Goal: Transaction & Acquisition: Purchase product/service

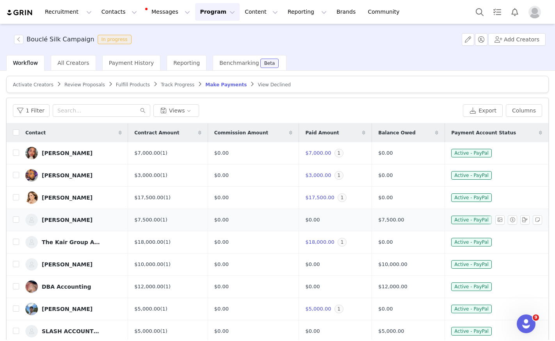
scroll to position [32, 0]
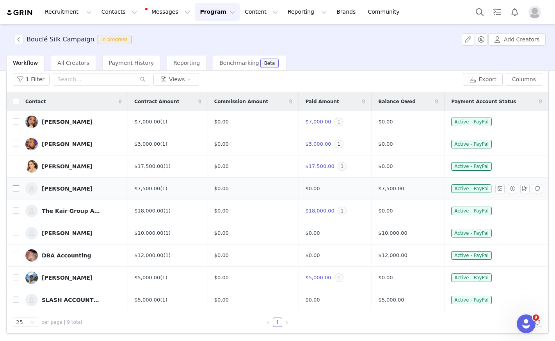
click at [13, 186] on input "checkbox" at bounding box center [16, 188] width 6 height 6
checkbox input "true"
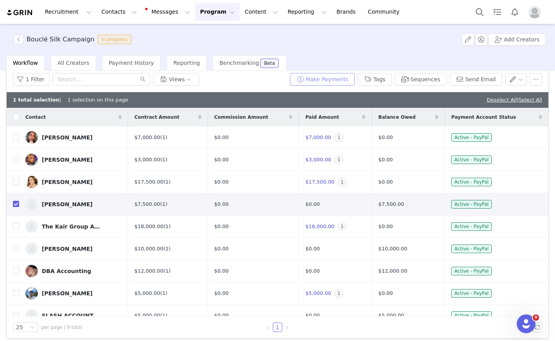
click at [326, 79] on button "Make Payments" at bounding box center [322, 79] width 65 height 12
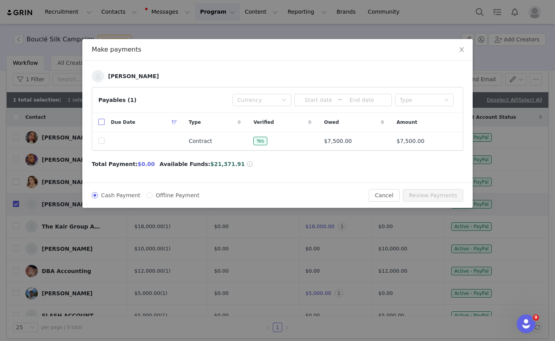
click at [99, 123] on input "checkbox" at bounding box center [101, 122] width 6 height 6
checkbox input "true"
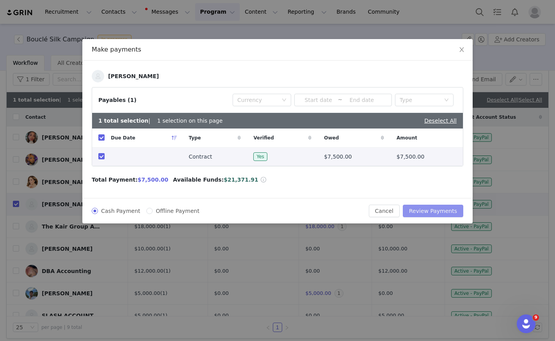
click at [422, 209] on button "Review Payments" at bounding box center [433, 210] width 60 height 12
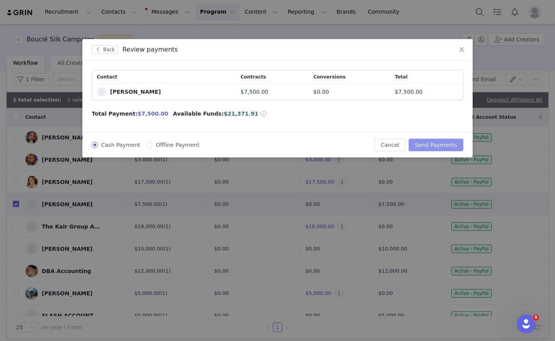
click at [438, 144] on button "Send Payments" at bounding box center [435, 144] width 55 height 12
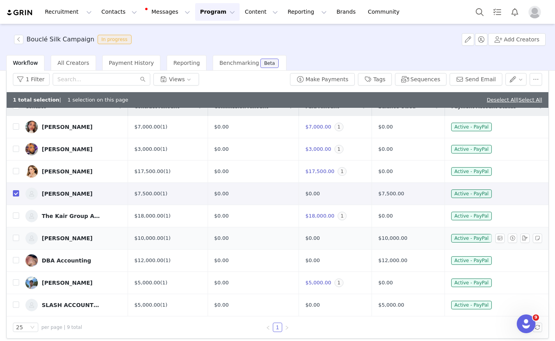
scroll to position [37, 0]
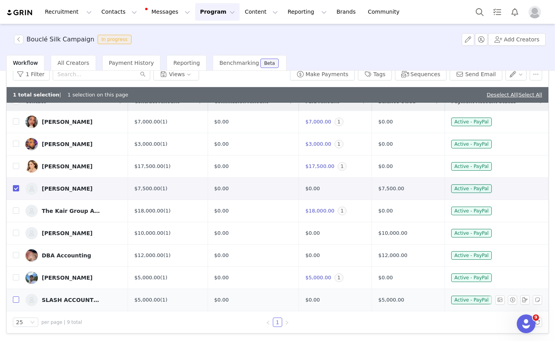
click at [13, 298] on input "checkbox" at bounding box center [16, 299] width 6 height 6
checkbox input "true"
click at [331, 75] on button "Make Payments" at bounding box center [322, 74] width 65 height 12
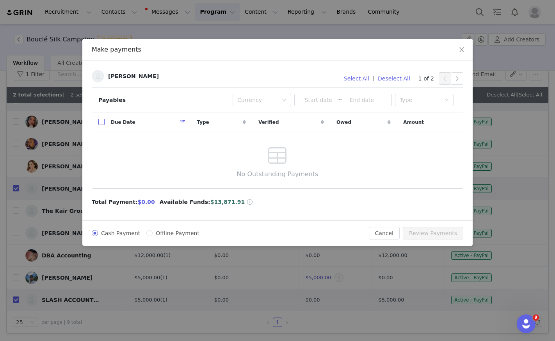
click at [100, 123] on input "checkbox" at bounding box center [101, 122] width 6 height 6
click at [102, 121] on input "checkbox" at bounding box center [101, 122] width 6 height 6
checkbox input "false"
click at [462, 48] on icon "icon: close" at bounding box center [461, 49] width 6 height 6
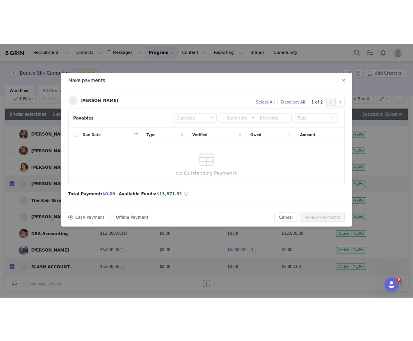
scroll to position [35, 0]
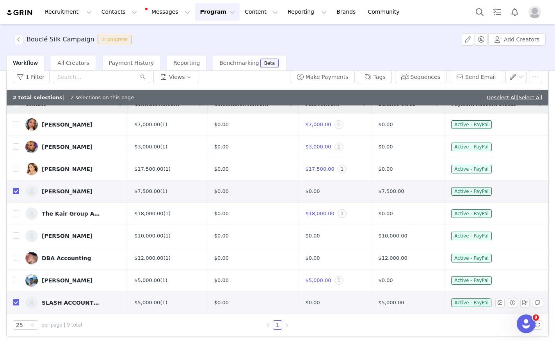
click at [81, 301] on div "SLASH ACCOUNTING" at bounding box center [71, 302] width 59 height 6
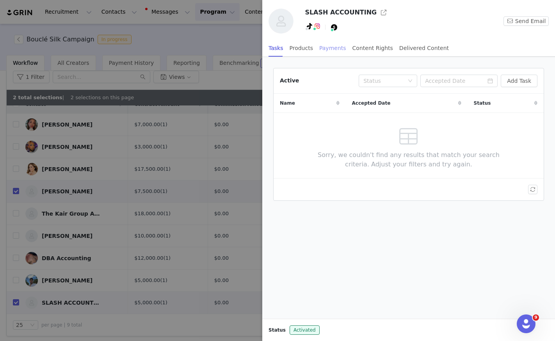
click at [324, 51] on div "Payments" at bounding box center [332, 48] width 27 height 18
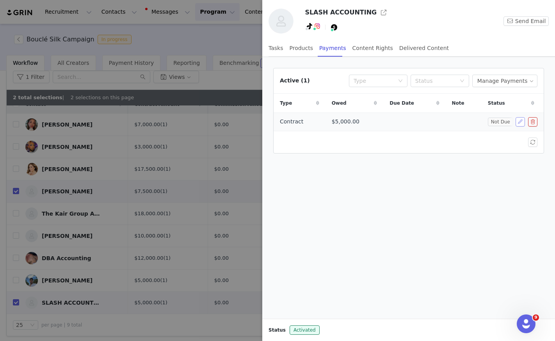
click at [522, 122] on button "button" at bounding box center [519, 121] width 9 height 9
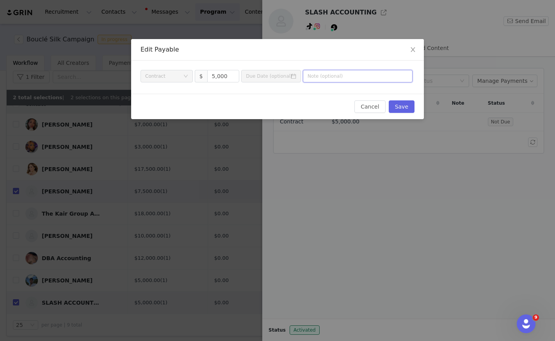
click at [334, 75] on input "text" at bounding box center [358, 76] width 110 height 12
click at [342, 78] on input "text" at bounding box center [358, 76] width 110 height 12
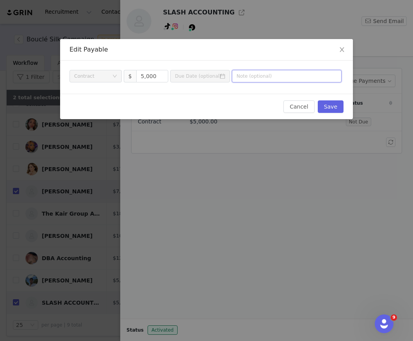
click at [240, 78] on input "text" at bounding box center [287, 76] width 110 height 12
paste input "Shanell Sorrells"
click at [206, 75] on div "Payment Type Contract $ 5,000 ShanellShanell Sorrells" at bounding box center [205, 76] width 272 height 12
click at [291, 77] on input "Shanell Sorrells" at bounding box center [287, 76] width 110 height 12
paste input "Boucle Silk Powder Campaign"
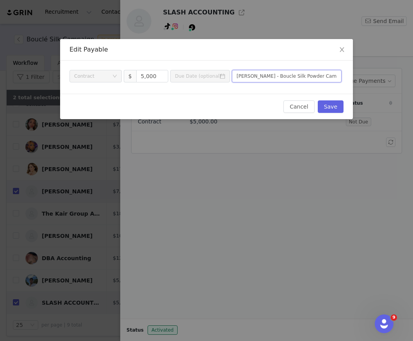
scroll to position [0, 4]
type input "Shanell Sorrells - Boucle Silk Powder Campaign"
click at [334, 108] on button "Save" at bounding box center [331, 106] width 26 height 12
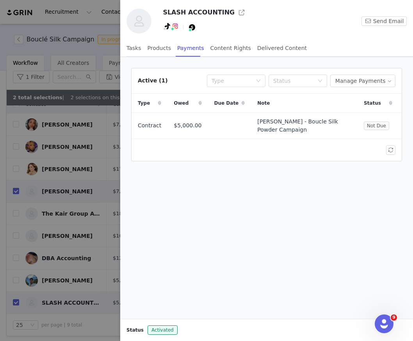
click at [51, 271] on div at bounding box center [206, 170] width 413 height 341
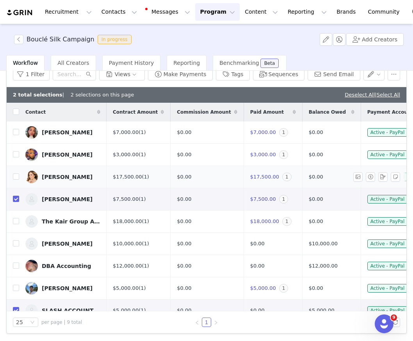
scroll to position [11, 0]
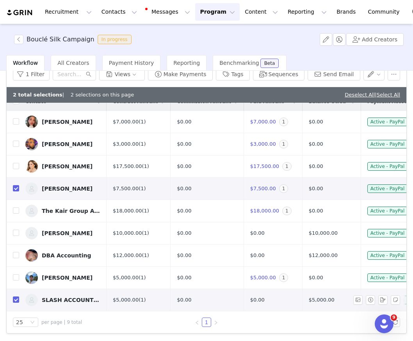
click at [74, 302] on div "SLASH ACCOUNTING" at bounding box center [71, 299] width 59 height 6
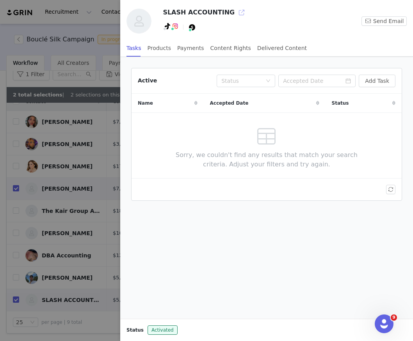
click at [235, 13] on button "button" at bounding box center [241, 12] width 12 height 12
click at [52, 166] on div at bounding box center [206, 170] width 413 height 341
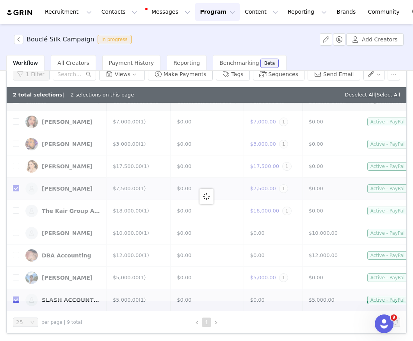
scroll to position [0, 0]
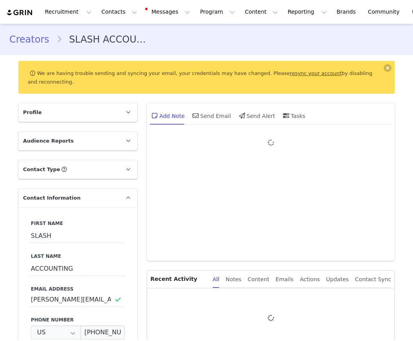
type input "+1 ([GEOGRAPHIC_DATA])"
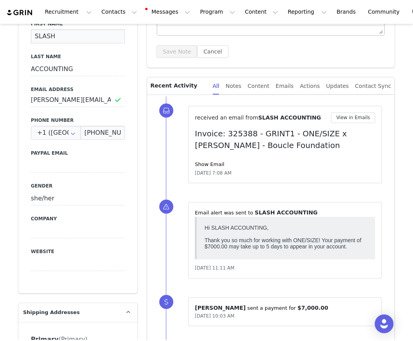
click at [32, 36] on input "SLASH" at bounding box center [78, 36] width 94 height 14
paste input "Boucle Silk Powder Campaign"
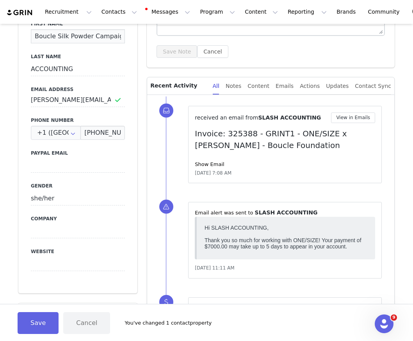
scroll to position [0, 18]
drag, startPoint x: 35, startPoint y: 35, endPoint x: 103, endPoint y: 34, distance: 67.9
click at [103, 35] on input "Boucle Silk Powder CampaignSLASH" at bounding box center [78, 36] width 94 height 14
type input "LASH"
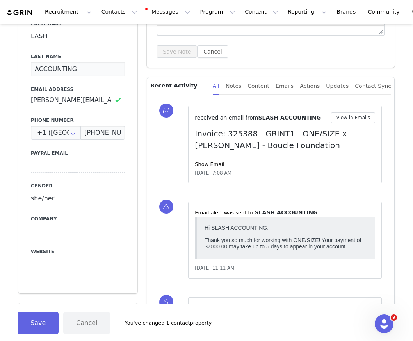
click at [32, 69] on input "ACCOUNTING" at bounding box center [78, 69] width 94 height 14
click at [32, 69] on input "SLASHACCOUNTING" at bounding box center [78, 69] width 94 height 14
type input "SLASH ACCOUNTING"
click at [57, 35] on input "LASH" at bounding box center [78, 36] width 94 height 14
type input "L"
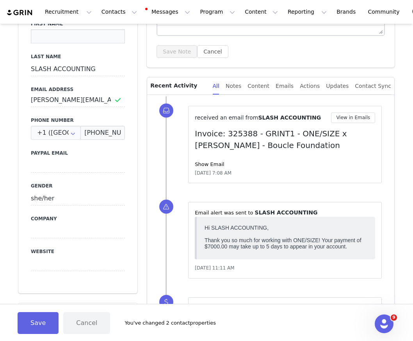
paste input "[PERSON_NAME]"
type input "[PERSON_NAME]"
click at [31, 311] on div "Save Cancel You've changed 2 contact properties" at bounding box center [206, 321] width 413 height 37
click at [37, 321] on button "Save" at bounding box center [38, 323] width 41 height 22
type input "SLASH ACCOUNTING"
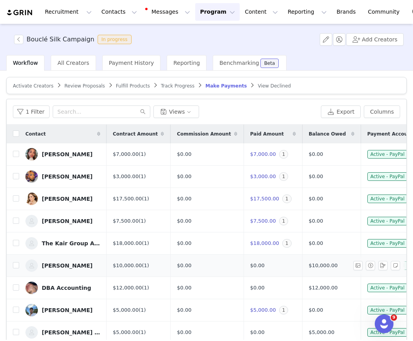
scroll to position [32, 0]
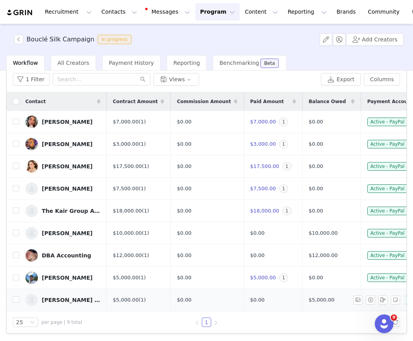
click at [10, 299] on td at bounding box center [13, 300] width 12 height 22
click at [13, 300] on input "checkbox" at bounding box center [16, 299] width 6 height 6
checkbox input "true"
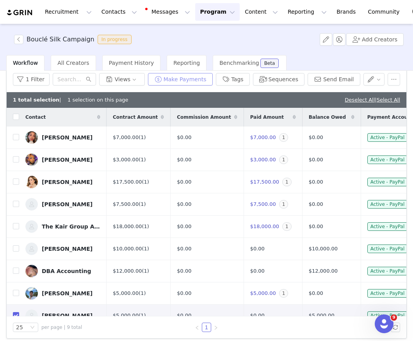
click at [182, 76] on button "Make Payments" at bounding box center [180, 79] width 65 height 12
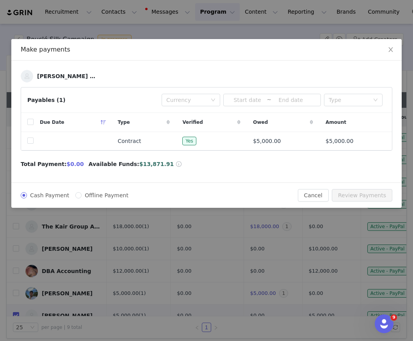
click at [37, 120] on div "Due Date" at bounding box center [73, 122] width 78 height 19
click at [29, 121] on input "checkbox" at bounding box center [30, 122] width 6 height 6
checkbox input "true"
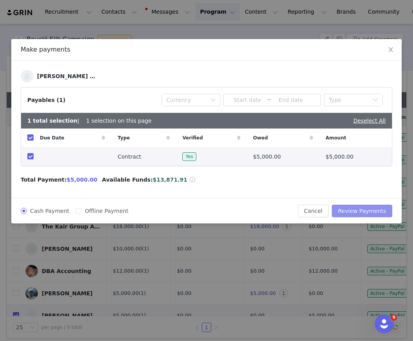
click at [353, 213] on button "Review Payments" at bounding box center [362, 210] width 60 height 12
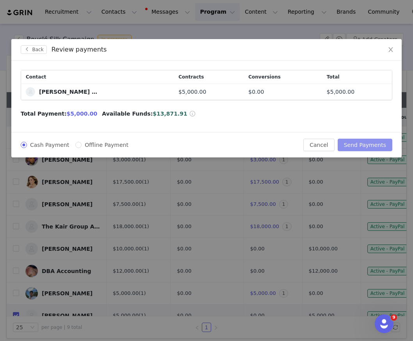
click at [367, 145] on button "Send Payments" at bounding box center [364, 144] width 55 height 12
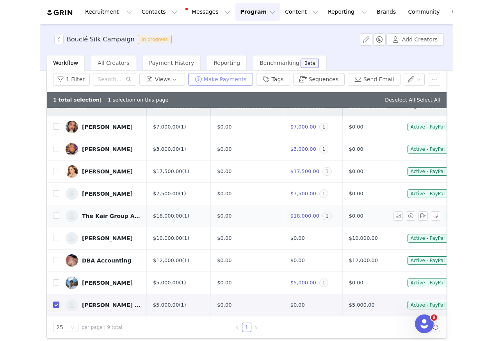
scroll to position [10, 0]
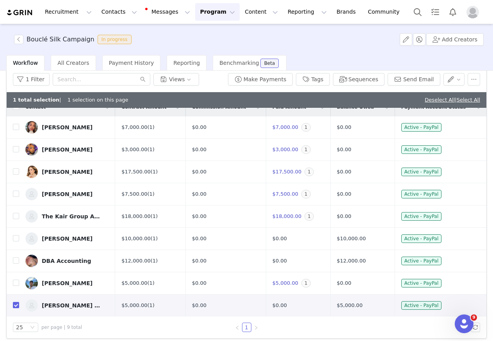
click at [412, 9] on img "Profile" at bounding box center [472, 12] width 12 height 12
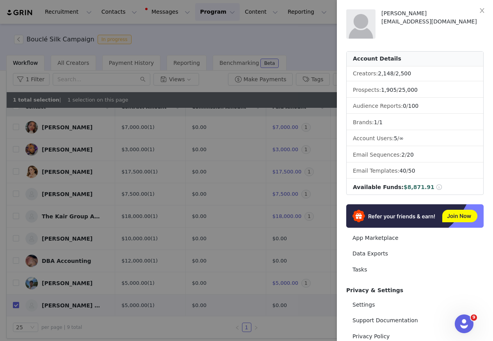
click at [257, 254] on div at bounding box center [246, 170] width 493 height 341
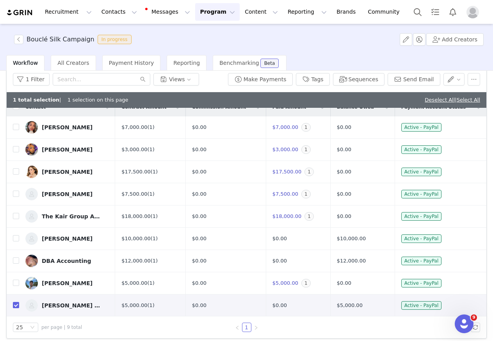
click at [412, 13] on img "Profile" at bounding box center [472, 12] width 12 height 12
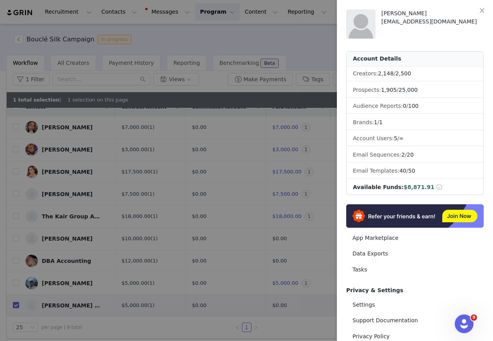
click at [75, 261] on div at bounding box center [246, 170] width 493 height 341
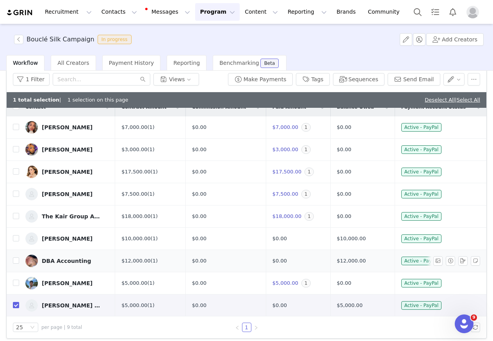
click at [74, 261] on div "DBA Accounting" at bounding box center [66, 260] width 49 height 6
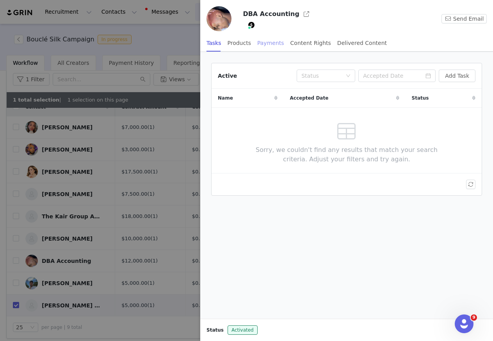
click at [261, 41] on div "Payments" at bounding box center [270, 43] width 27 height 18
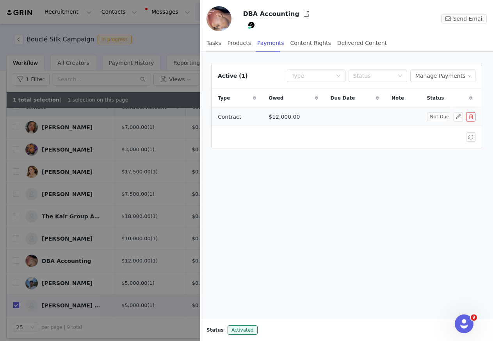
click at [268, 119] on span "$12,000.00" at bounding box center [283, 117] width 31 height 8
click at [412, 119] on button "button" at bounding box center [457, 116] width 9 height 9
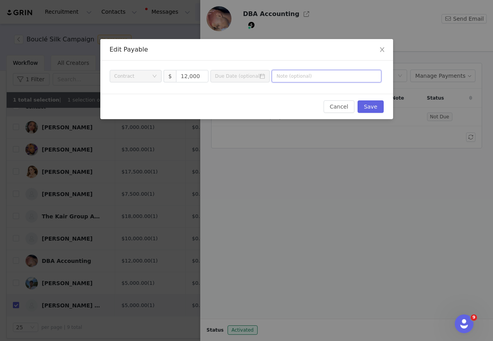
click at [300, 77] on input "text" at bounding box center [326, 76] width 110 height 12
paste input "Kelly Huang"
drag, startPoint x: 375, startPoint y: 77, endPoint x: 261, endPoint y: 74, distance: 114.7
click at [261, 75] on div "Payment Type Contract $ 12,000 Kelly Huang - Boucle Silk Powder Campaign" at bounding box center [246, 76] width 272 height 12
type input "Kelly Huang - Boucle Silk Powder Campaign"
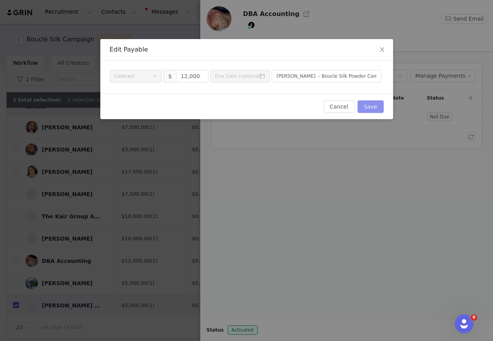
click at [372, 108] on button "Save" at bounding box center [370, 106] width 26 height 12
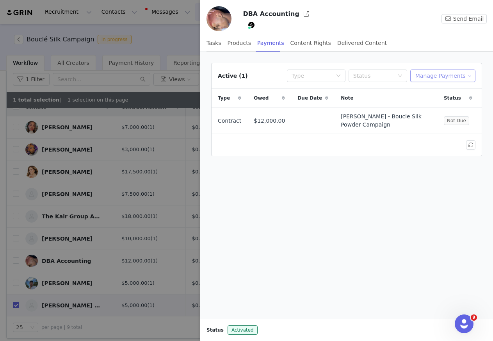
click at [412, 76] on button "Manage Payments" at bounding box center [442, 75] width 65 height 12
click at [412, 101] on span "Add Payable" at bounding box center [445, 103] width 34 height 9
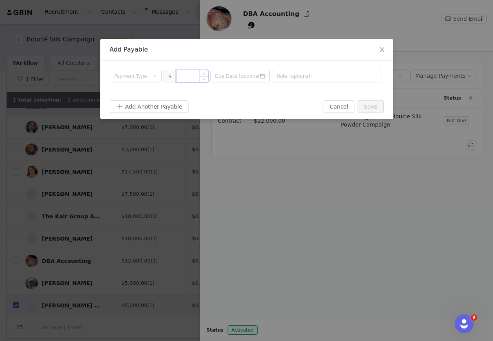
click at [192, 75] on input at bounding box center [192, 76] width 32 height 12
type input "5"
click at [190, 76] on input "9" at bounding box center [192, 76] width 32 height 12
type input "9,000"
click at [282, 78] on input "text" at bounding box center [326, 76] width 110 height 12
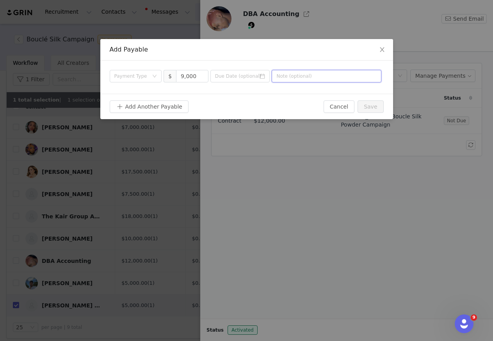
paste input "Kelly Huang - Boucle Silk Powder Campaign"
drag, startPoint x: 303, startPoint y: 76, endPoint x: 248, endPoint y: 73, distance: 54.7
click at [248, 73] on div "Payment Type $ 9,000 Kelly Huang - Boucle Silk Powder Campaign" at bounding box center [246, 76] width 272 height 12
type input "Nazanin Kavari - Boucle Silk Powder Campaign"
click at [158, 75] on div "Payment Type" at bounding box center [136, 76] width 52 height 12
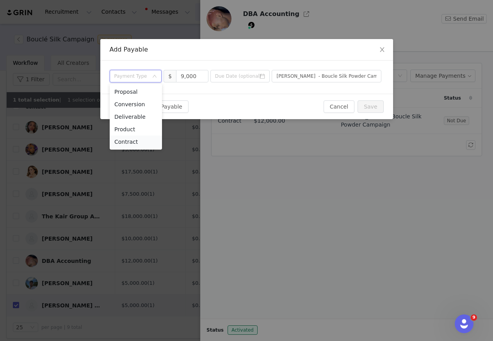
click at [127, 143] on li "Contract" at bounding box center [136, 141] width 52 height 12
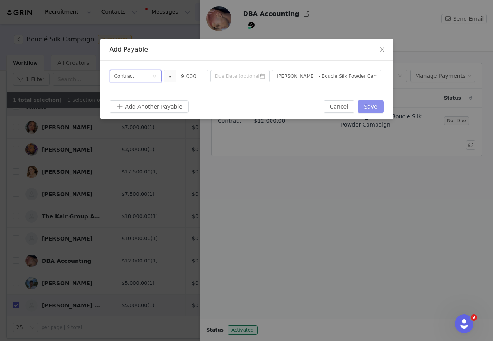
click at [374, 108] on button "Save" at bounding box center [370, 106] width 26 height 12
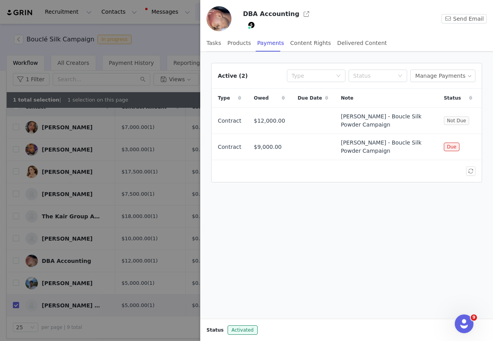
click at [186, 128] on div at bounding box center [246, 170] width 493 height 341
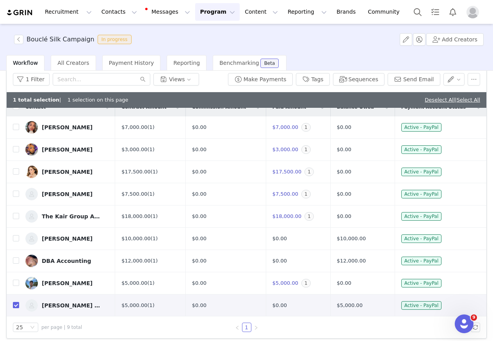
scroll to position [0, 0]
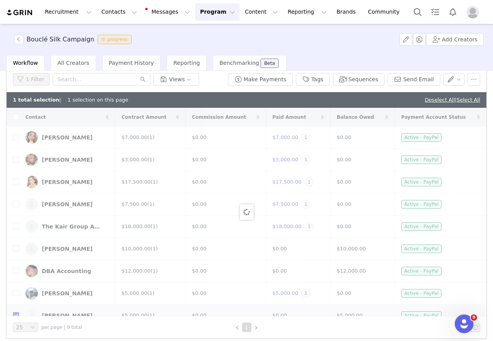
click at [412, 18] on img "Profile" at bounding box center [472, 12] width 12 height 12
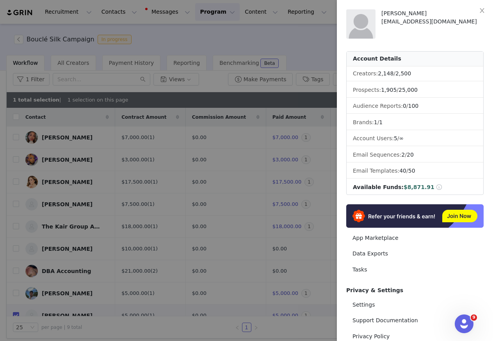
click at [257, 41] on div at bounding box center [246, 170] width 493 height 341
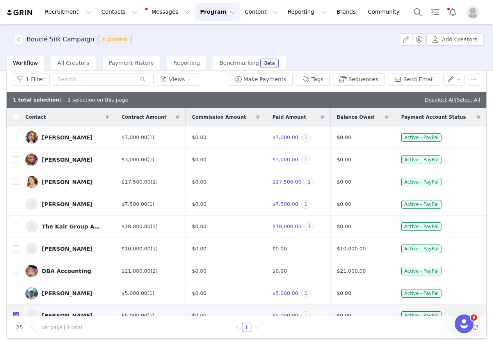
click at [336, 37] on div "Bouclé Silk Campaign In progress Add Creators" at bounding box center [246, 39] width 493 height 31
click at [195, 16] on button "Program Program" at bounding box center [217, 12] width 44 height 18
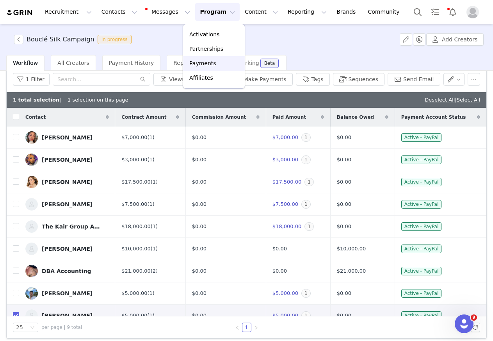
click at [195, 64] on p "Payments" at bounding box center [202, 63] width 27 height 8
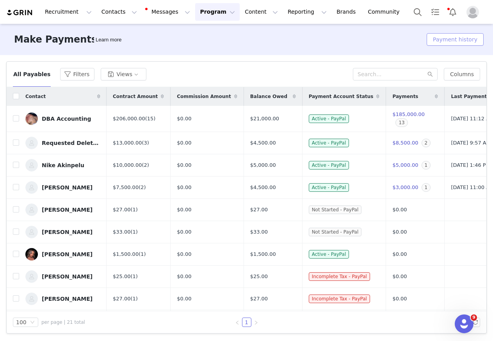
click at [412, 37] on button "Payment history" at bounding box center [454, 39] width 57 height 12
